Goal: Transaction & Acquisition: Purchase product/service

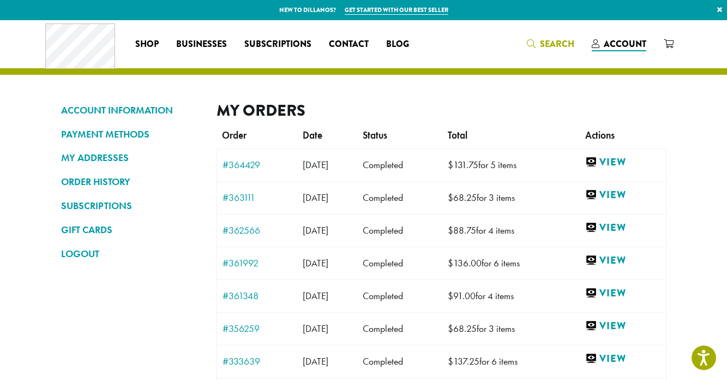
click at [536, 44] on icon "Search" at bounding box center [531, 43] width 9 height 9
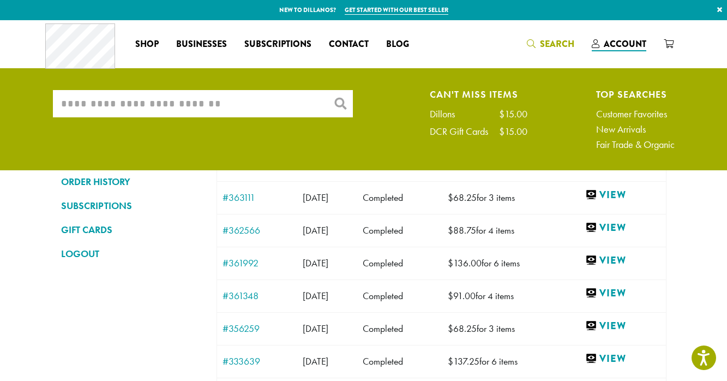
click at [302, 108] on input "What are you searching for?" at bounding box center [203, 103] width 300 height 27
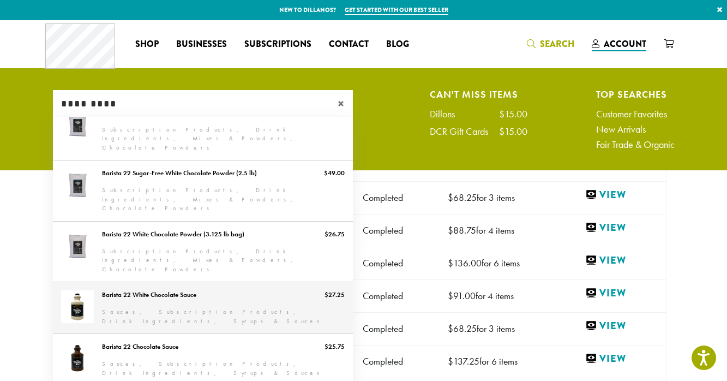
scroll to position [55, 0]
type input "*********"
click at [177, 280] on link "Barista 22 White Chocolate Sauce" at bounding box center [203, 305] width 300 height 51
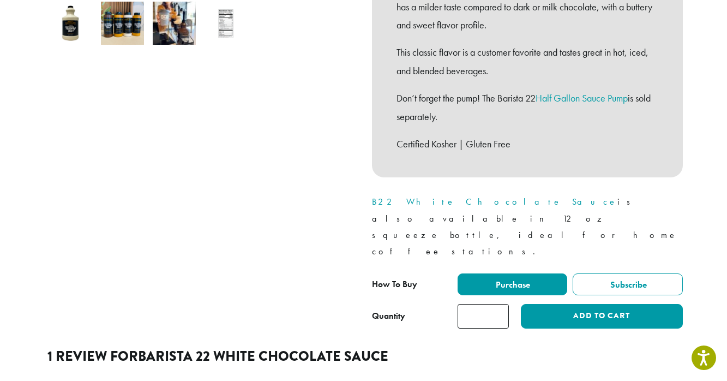
scroll to position [412, 0]
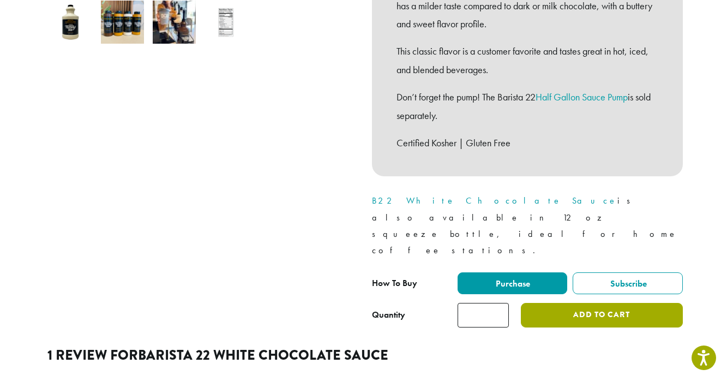
click at [567, 303] on button "Add to cart" at bounding box center [601, 315] width 161 height 25
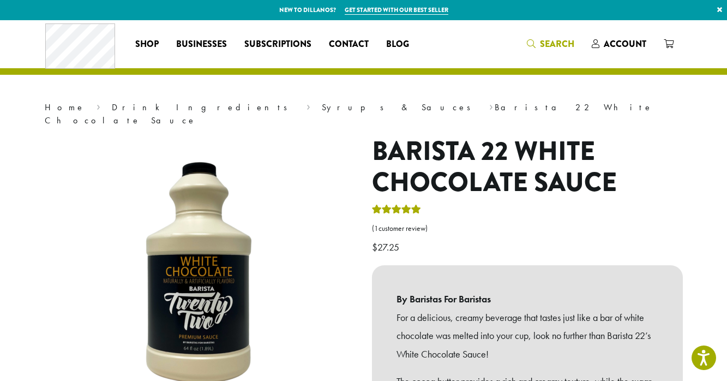
click at [535, 46] on icon "Search" at bounding box center [531, 43] width 9 height 9
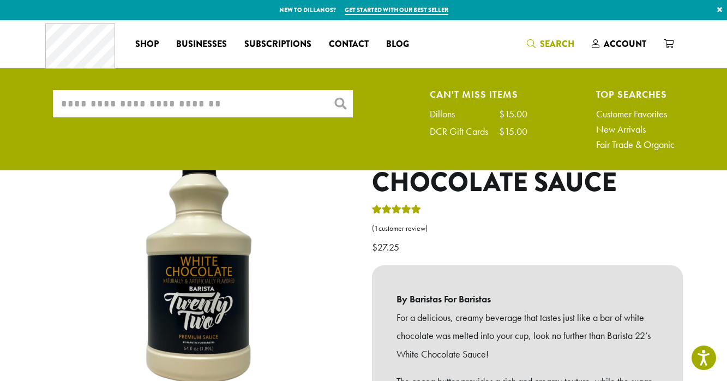
click at [176, 104] on input "What are you searching for?" at bounding box center [203, 103] width 300 height 27
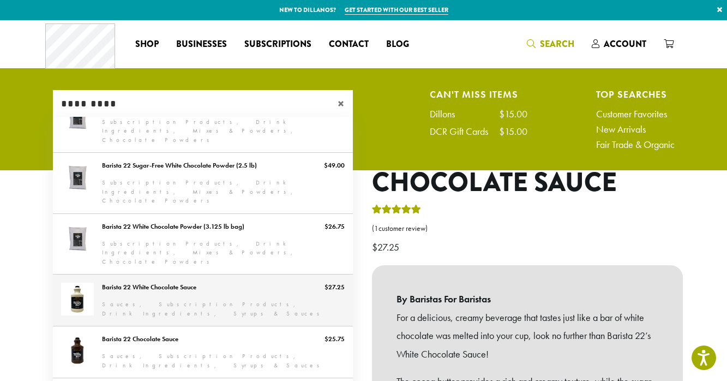
scroll to position [61, 0]
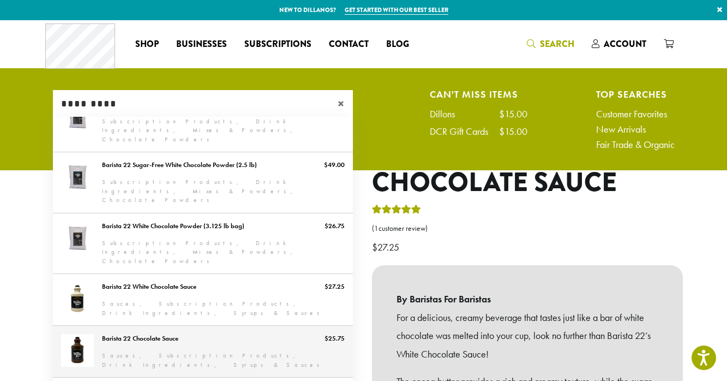
type input "*********"
click at [178, 326] on link "Barista 22 Chocolate Sauce" at bounding box center [203, 351] width 300 height 51
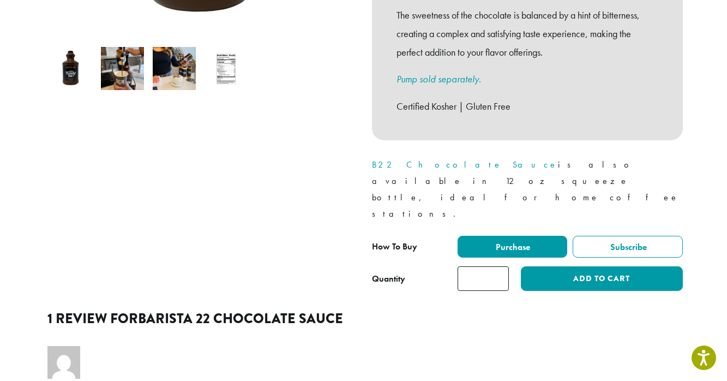
scroll to position [368, 0]
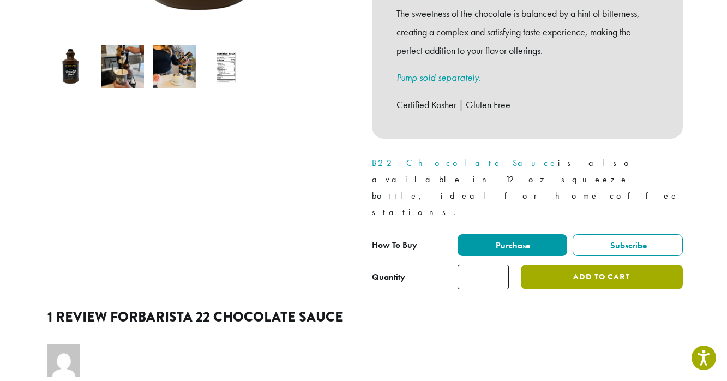
click at [557, 265] on button "Add to cart" at bounding box center [601, 277] width 161 height 25
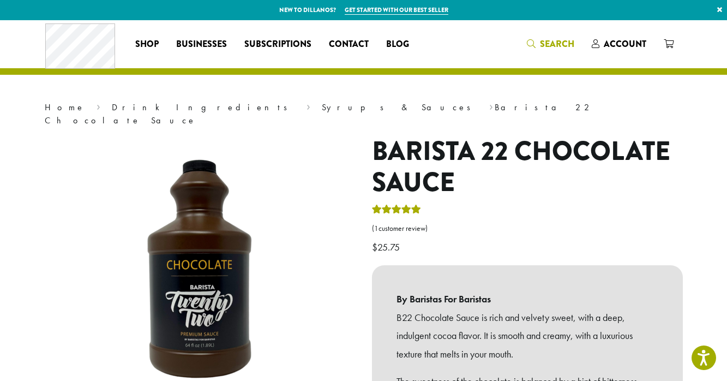
click at [561, 46] on span "Search" at bounding box center [557, 44] width 34 height 13
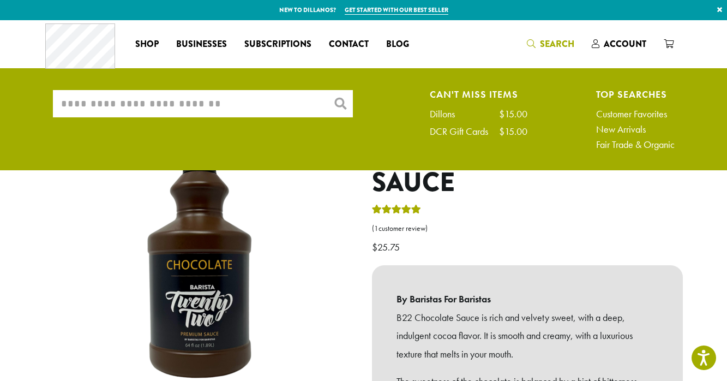
click at [211, 110] on input "What are you searching for?" at bounding box center [203, 103] width 300 height 27
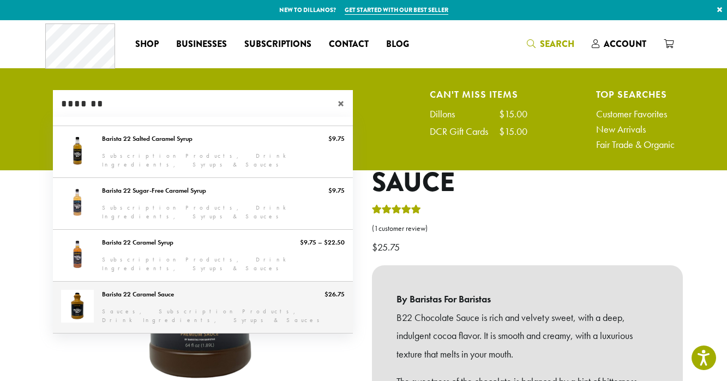
type input "*******"
click at [122, 296] on link "Barista 22 Caramel Sauce" at bounding box center [203, 306] width 300 height 51
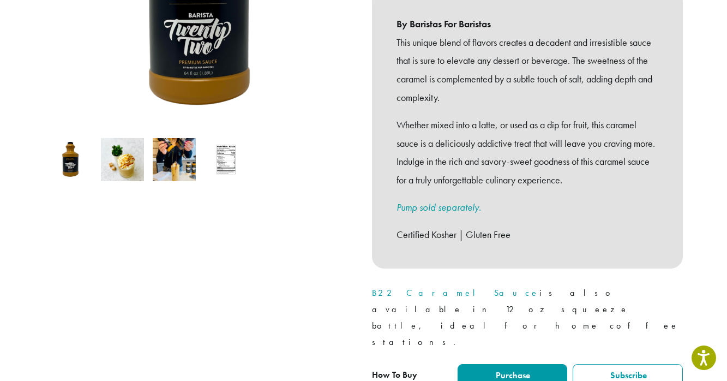
scroll to position [298, 0]
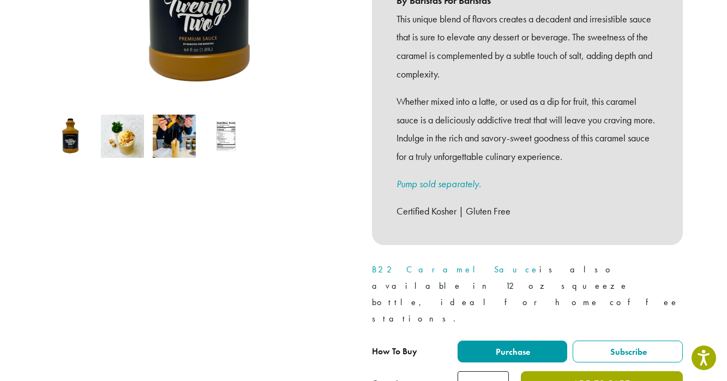
click at [574, 371] on button "Add to cart" at bounding box center [601, 383] width 161 height 25
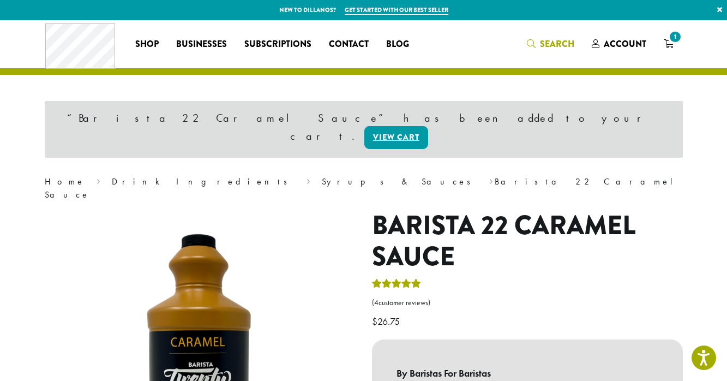
click at [557, 50] on span "Search" at bounding box center [557, 44] width 34 height 13
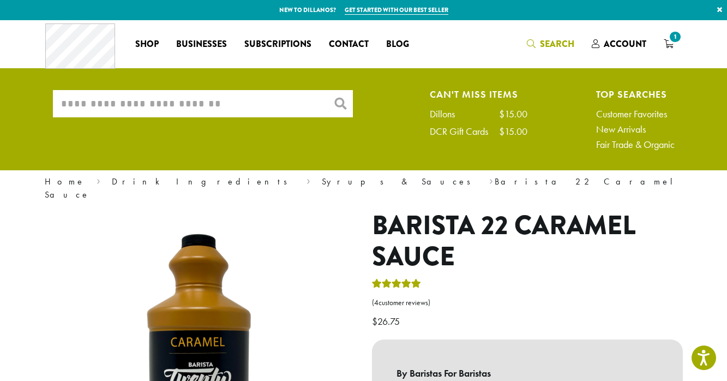
click at [167, 106] on input "What are you searching for?" at bounding box center [203, 103] width 300 height 27
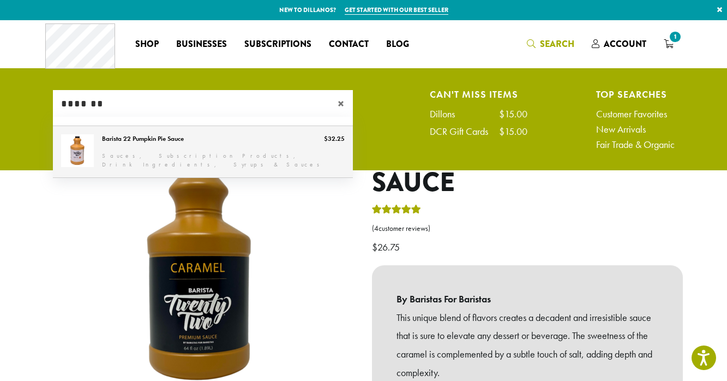
type input "*******"
click at [170, 146] on link "Barista 22 Pumpkin Pie Sauce" at bounding box center [203, 151] width 300 height 51
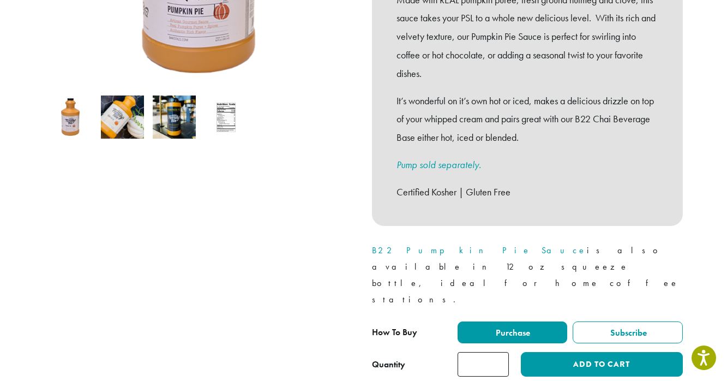
scroll to position [327, 0]
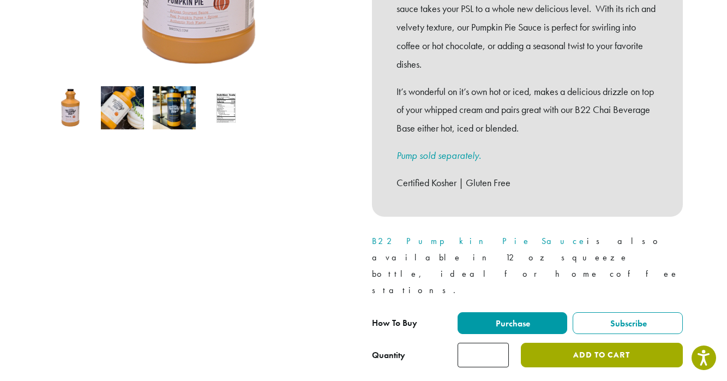
click at [544, 343] on button "Add to cart" at bounding box center [601, 355] width 161 height 25
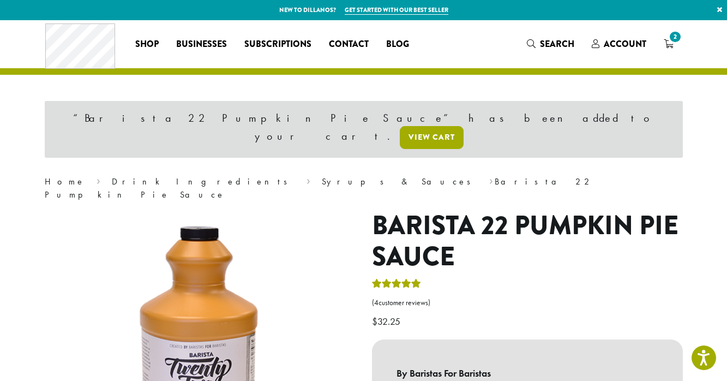
click at [464, 126] on link "View cart" at bounding box center [432, 137] width 64 height 23
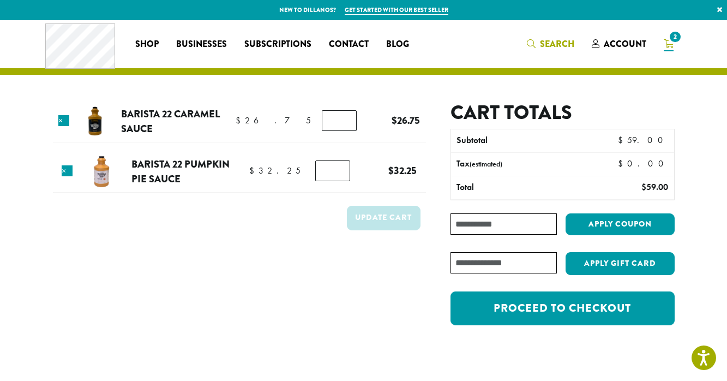
click at [554, 46] on span "Search" at bounding box center [557, 44] width 34 height 13
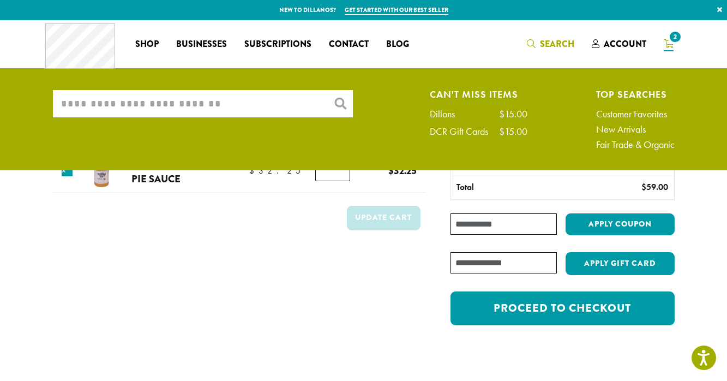
click at [225, 107] on input "What are you searching for?" at bounding box center [203, 103] width 300 height 27
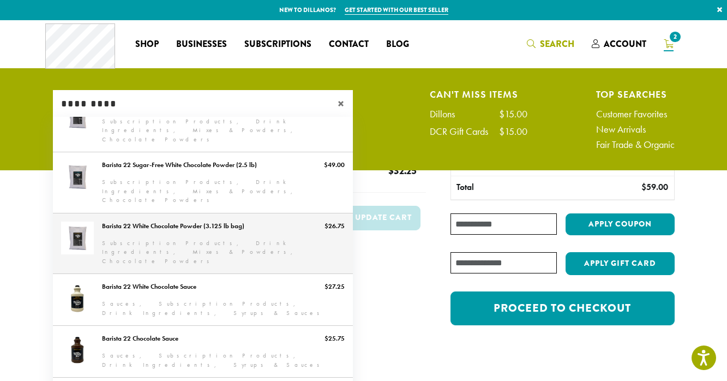
scroll to position [60, 0]
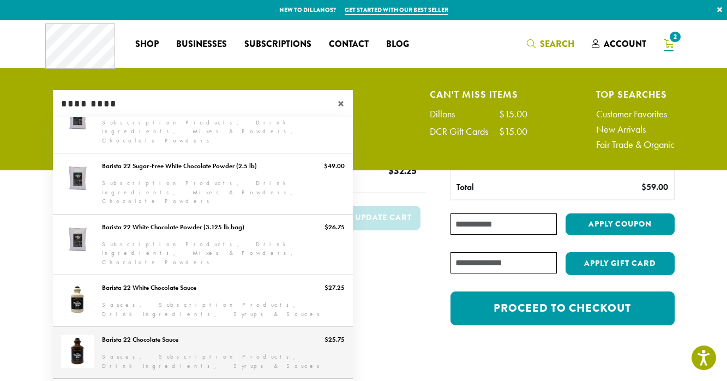
type input "*********"
click at [177, 327] on link "Barista 22 Chocolate Sauce" at bounding box center [203, 352] width 300 height 51
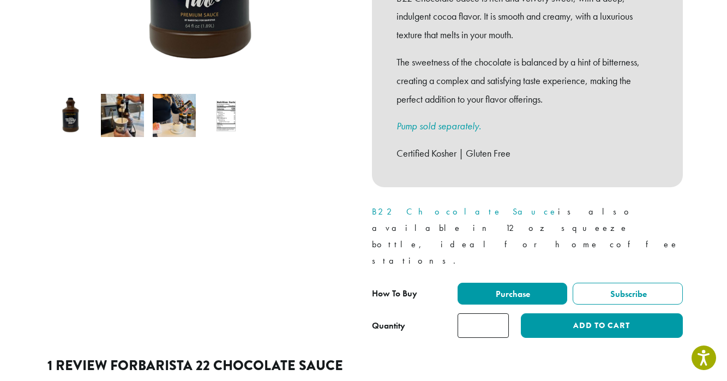
scroll to position [320, 0]
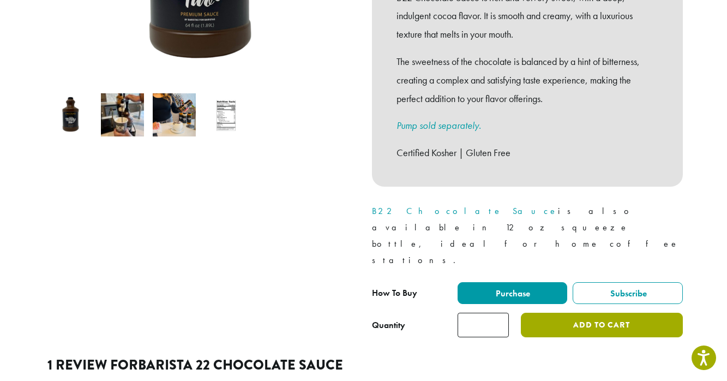
click at [554, 313] on button "Add to cart" at bounding box center [601, 325] width 161 height 25
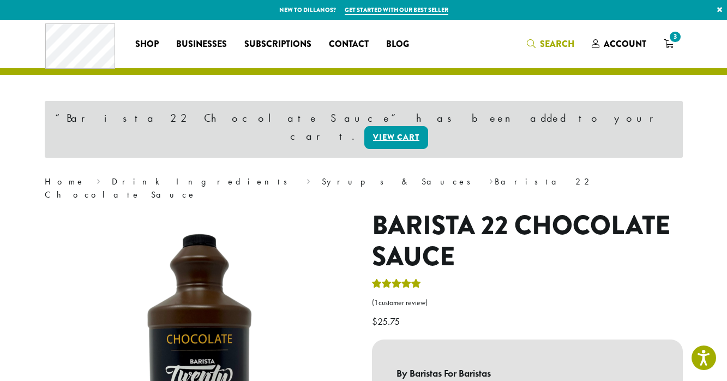
click at [534, 41] on icon "Search" at bounding box center [531, 43] width 9 height 9
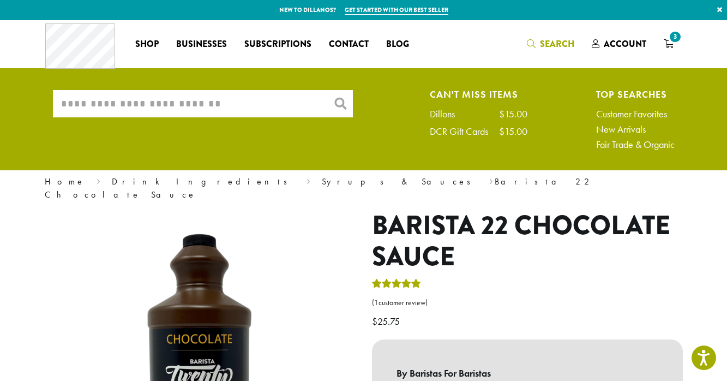
click at [257, 109] on input "What are you searching for?" at bounding box center [203, 103] width 300 height 27
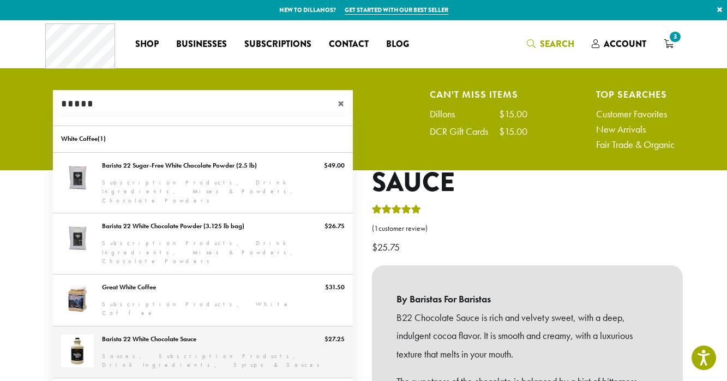
type input "*****"
click at [172, 328] on link "Barista 22 White Chocolate Sauce" at bounding box center [203, 351] width 300 height 51
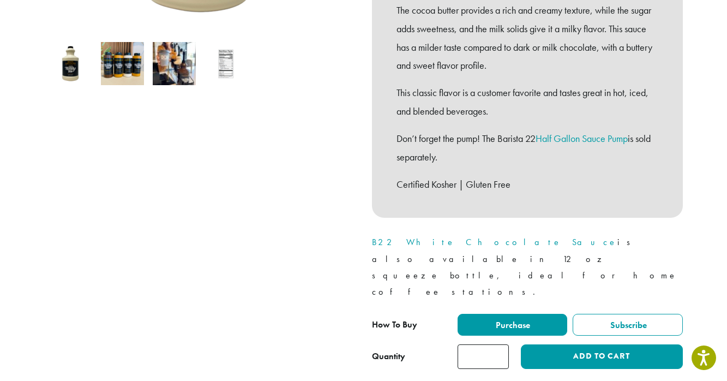
scroll to position [386, 0]
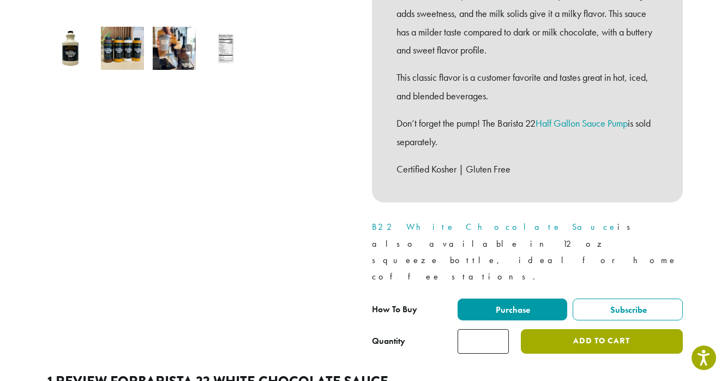
click at [565, 329] on button "Add to cart" at bounding box center [601, 341] width 161 height 25
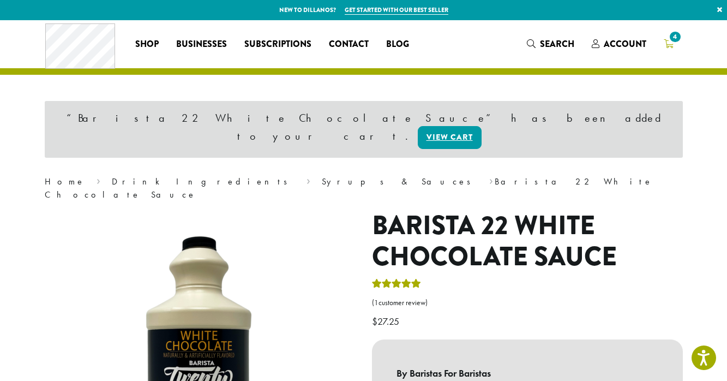
click at [670, 41] on span "4" at bounding box center [675, 36] width 15 height 15
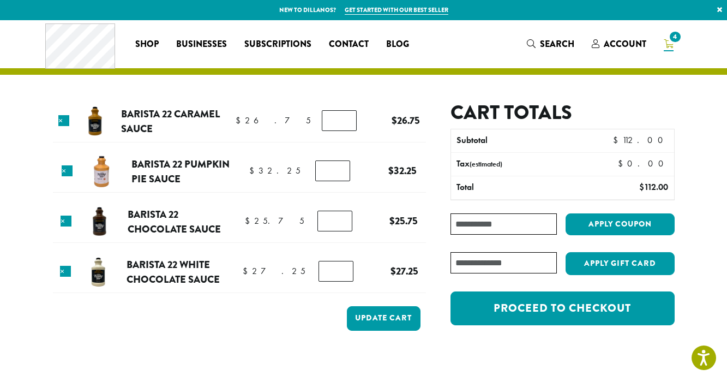
click at [340, 115] on input "*" at bounding box center [339, 120] width 35 height 21
type input "*"
click at [340, 115] on input "*" at bounding box center [339, 120] width 35 height 21
click at [337, 167] on input "*" at bounding box center [332, 170] width 35 height 21
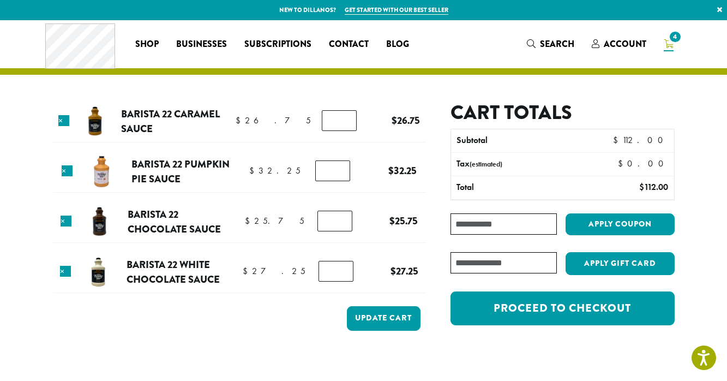
click at [337, 167] on input "*" at bounding box center [332, 170] width 35 height 21
type input "*"
click at [337, 167] on input "*" at bounding box center [332, 170] width 35 height 21
click at [338, 217] on input "*" at bounding box center [334, 221] width 35 height 21
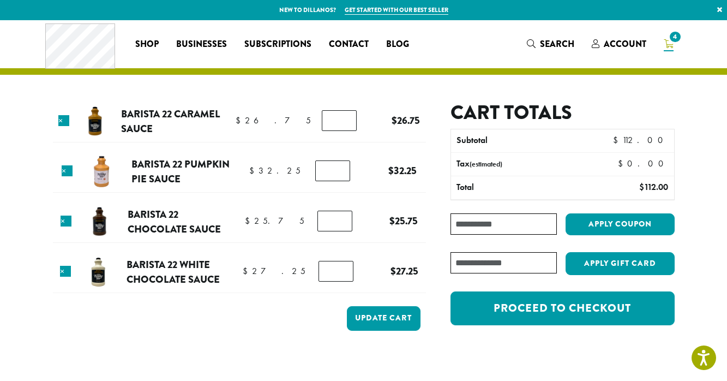
type input "*"
click at [338, 217] on input "*" at bounding box center [334, 221] width 35 height 21
click at [338, 268] on input "*" at bounding box center [336, 271] width 35 height 21
type input "*"
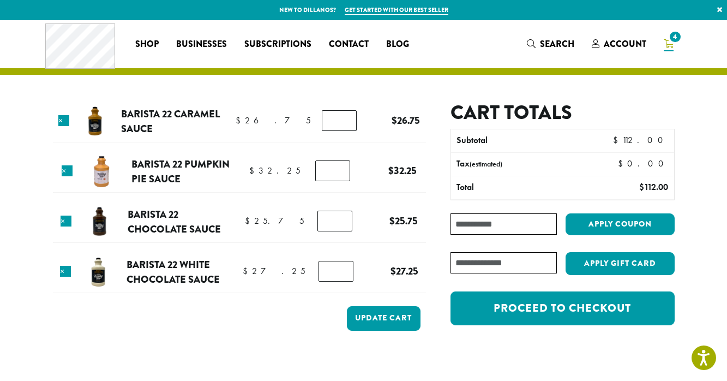
click at [338, 268] on input "*" at bounding box center [336, 271] width 35 height 21
type input "*"
click at [339, 118] on input "*" at bounding box center [339, 120] width 35 height 21
type input "*"
click at [338, 166] on input "*" at bounding box center [332, 170] width 35 height 21
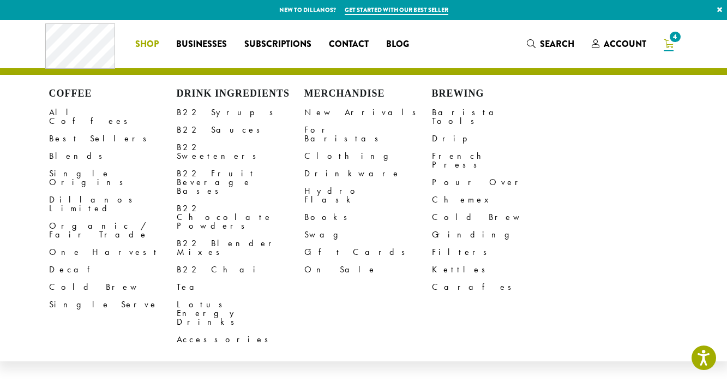
click at [141, 45] on span "Shop" at bounding box center [146, 45] width 23 height 14
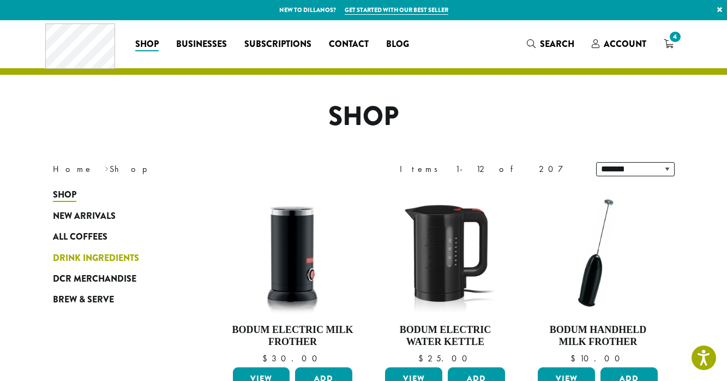
click at [83, 261] on span "Drink Ingredients" at bounding box center [96, 258] width 86 height 14
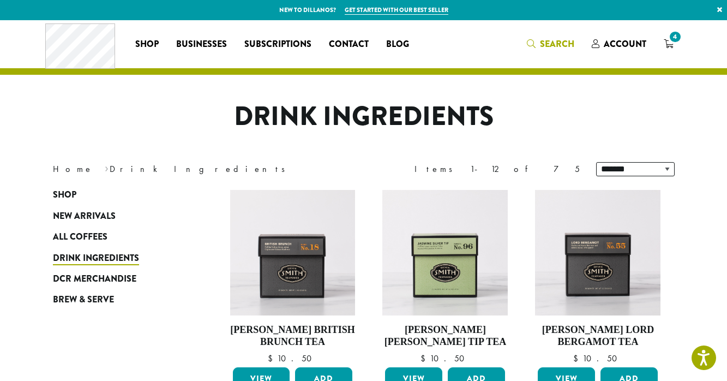
click at [552, 42] on span "Search" at bounding box center [557, 44] width 34 height 13
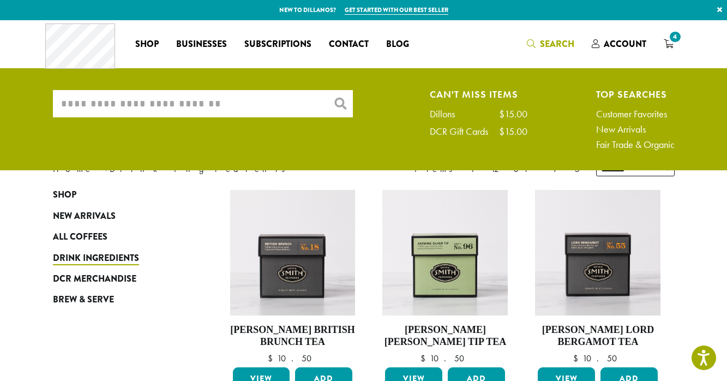
click at [221, 101] on input "What are you searching for?" at bounding box center [203, 103] width 300 height 27
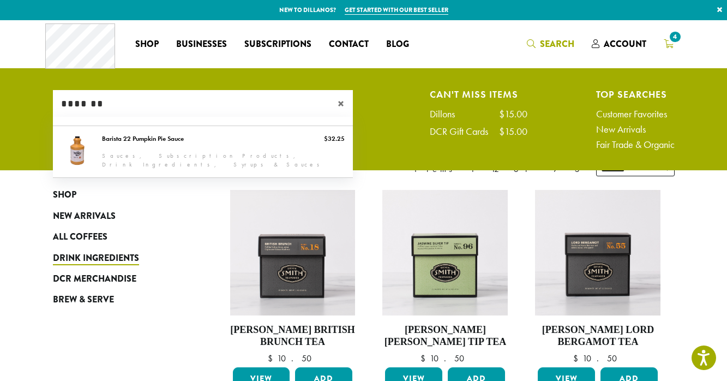
type input "*******"
click at [670, 40] on span "4" at bounding box center [675, 36] width 15 height 15
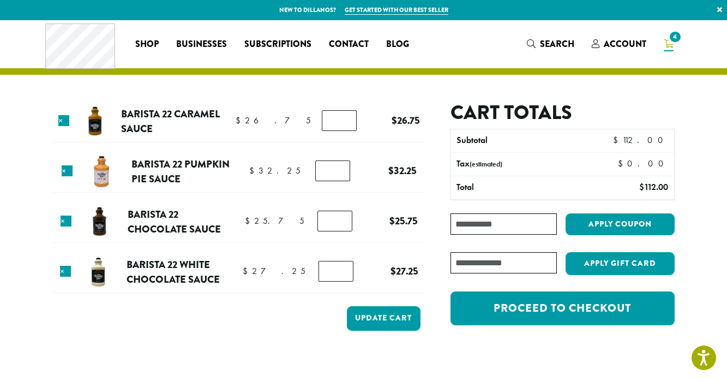
click at [339, 117] on input "*" at bounding box center [339, 120] width 35 height 21
type input "*"
click at [339, 117] on input "*" at bounding box center [339, 120] width 35 height 21
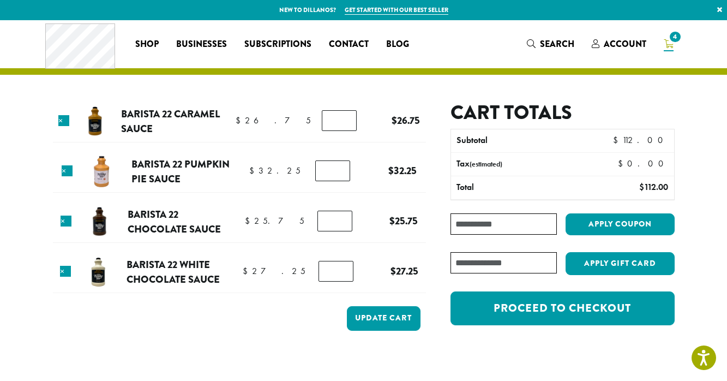
click at [337, 169] on input "*" at bounding box center [332, 170] width 35 height 21
type input "*"
click at [337, 169] on input "*" at bounding box center [332, 170] width 35 height 21
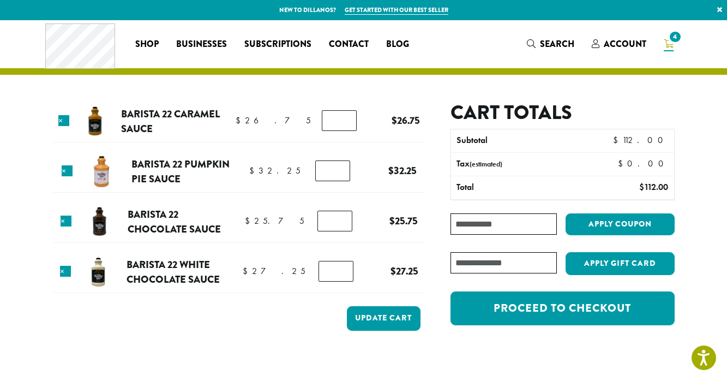
click at [339, 218] on input "*" at bounding box center [334, 221] width 35 height 21
type input "*"
click at [337, 219] on input "*" at bounding box center [334, 221] width 35 height 21
click at [340, 267] on input "*" at bounding box center [336, 271] width 35 height 21
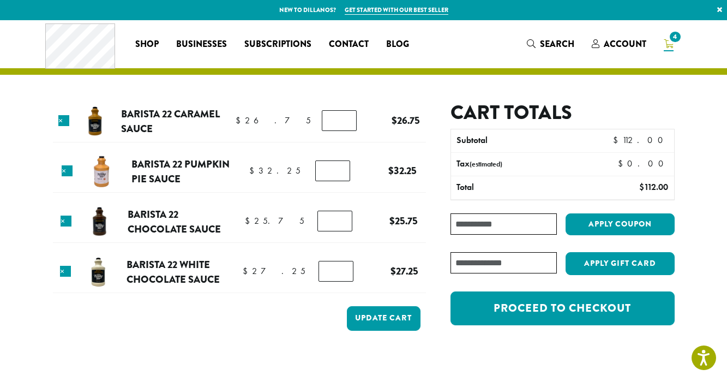
click at [340, 267] on input "*" at bounding box center [336, 271] width 35 height 21
type input "*"
click at [340, 267] on input "*" at bounding box center [336, 271] width 35 height 21
click at [376, 318] on button "Update cart" at bounding box center [384, 318] width 74 height 25
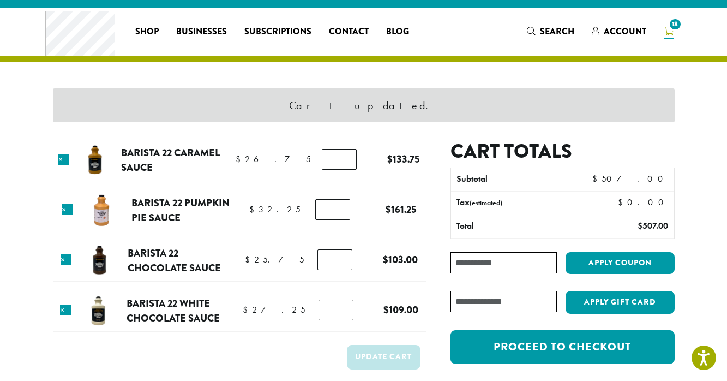
scroll to position [9, 0]
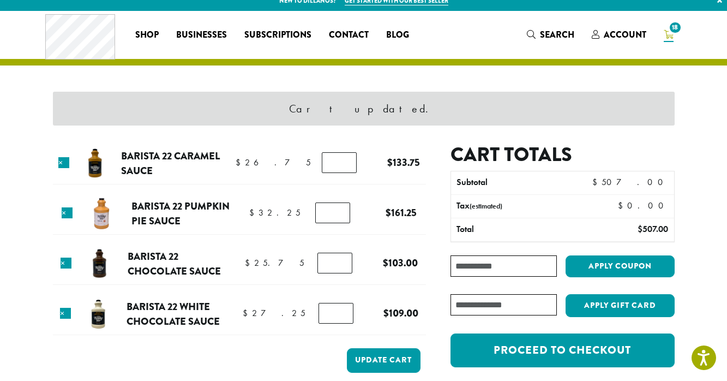
type input "*"
click at [338, 166] on input "*" at bounding box center [339, 162] width 35 height 21
type input "*"
click at [339, 216] on input "*" at bounding box center [332, 212] width 35 height 21
click at [383, 363] on button "Update cart" at bounding box center [384, 360] width 74 height 25
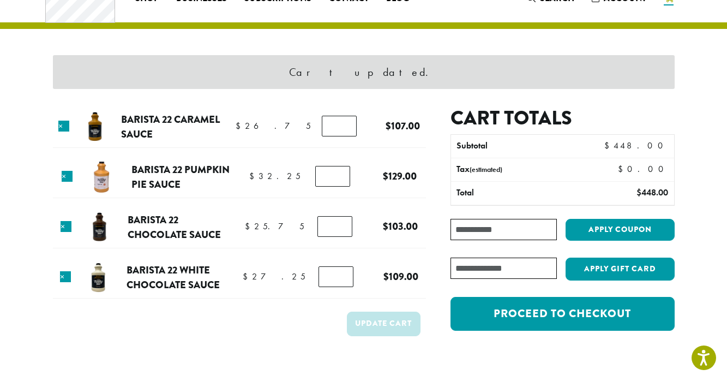
scroll to position [46, 0]
